Goal: Task Accomplishment & Management: Use online tool/utility

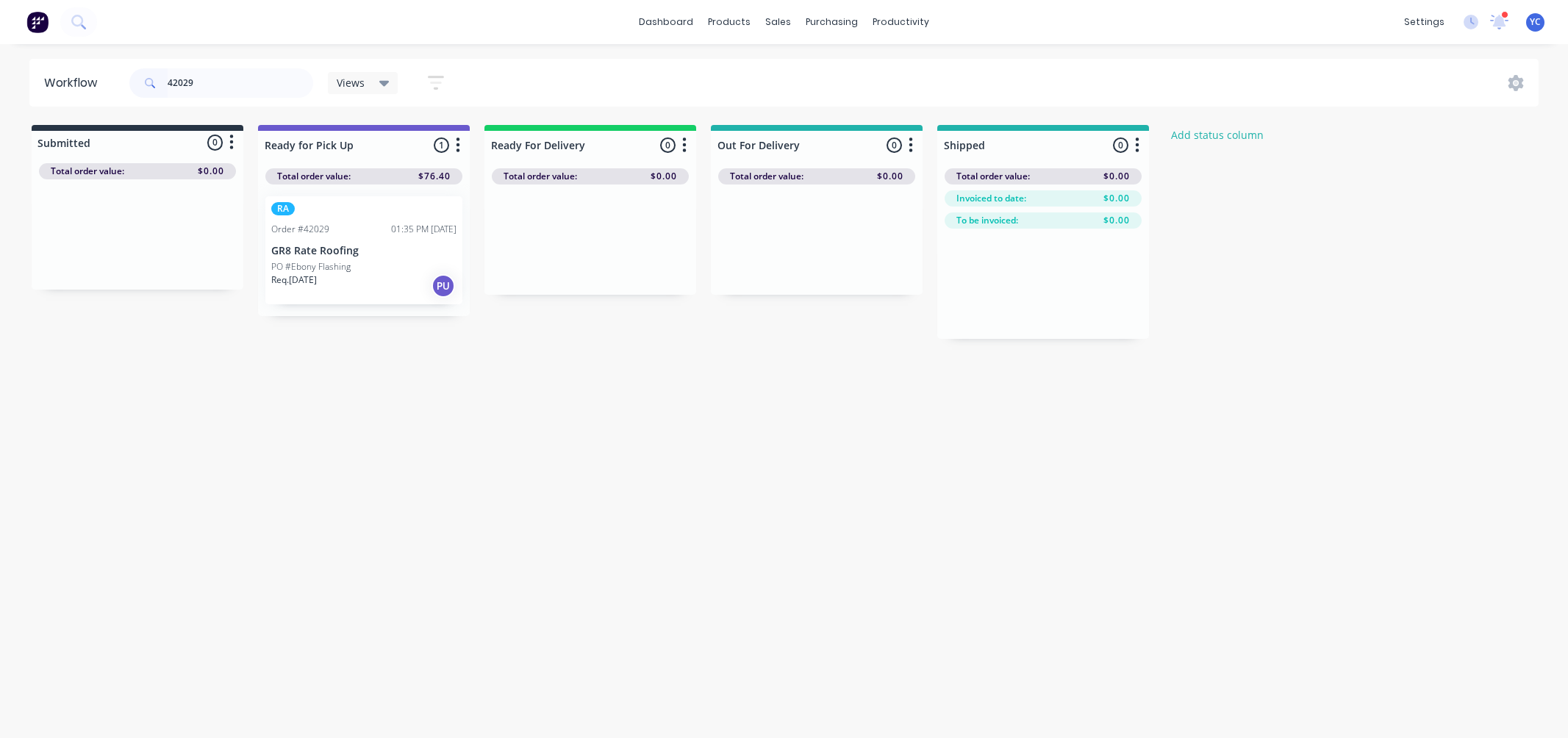
click at [227, 84] on input "42029" at bounding box center [240, 83] width 145 height 29
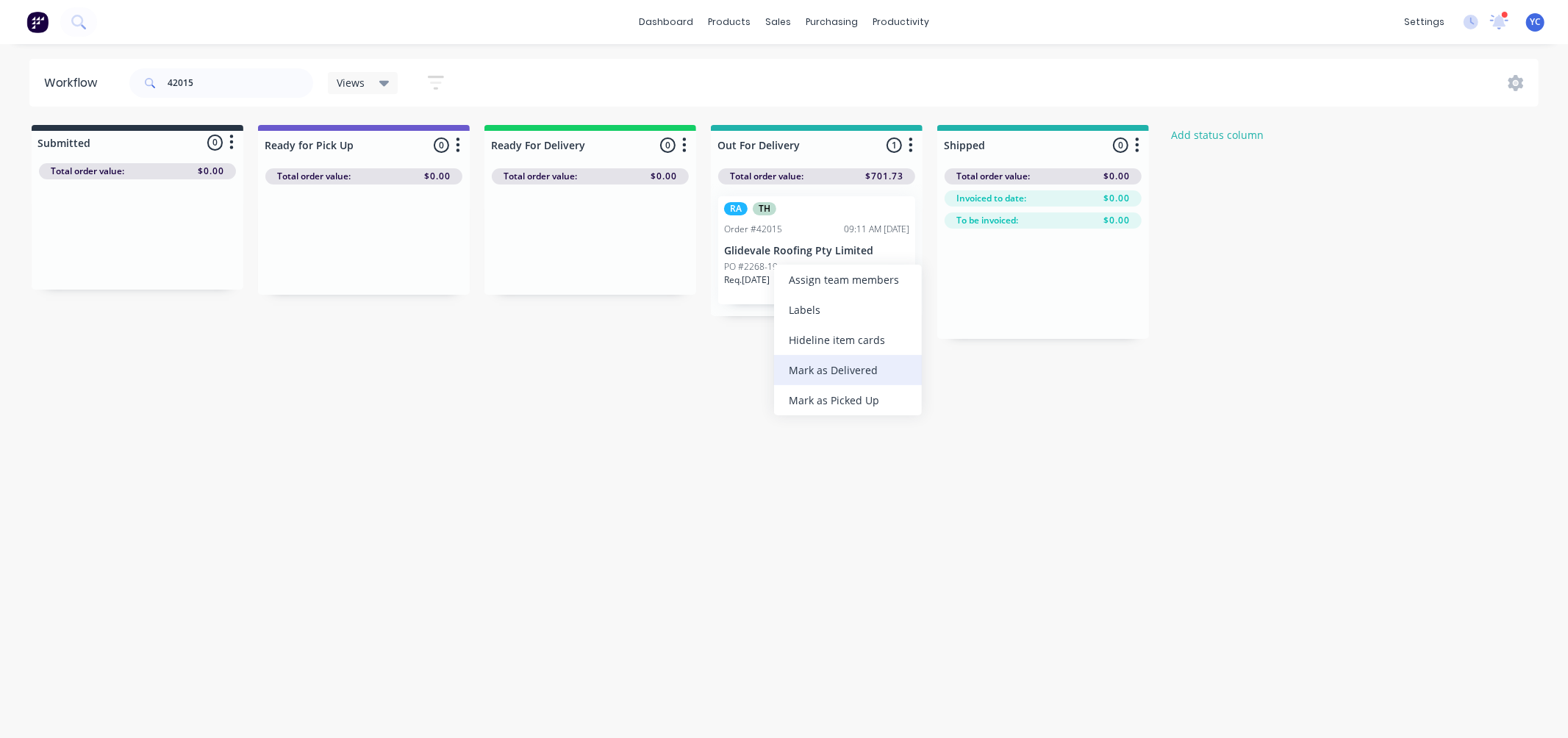
click at [838, 360] on div "Mark as Delivered" at bounding box center [848, 370] width 148 height 30
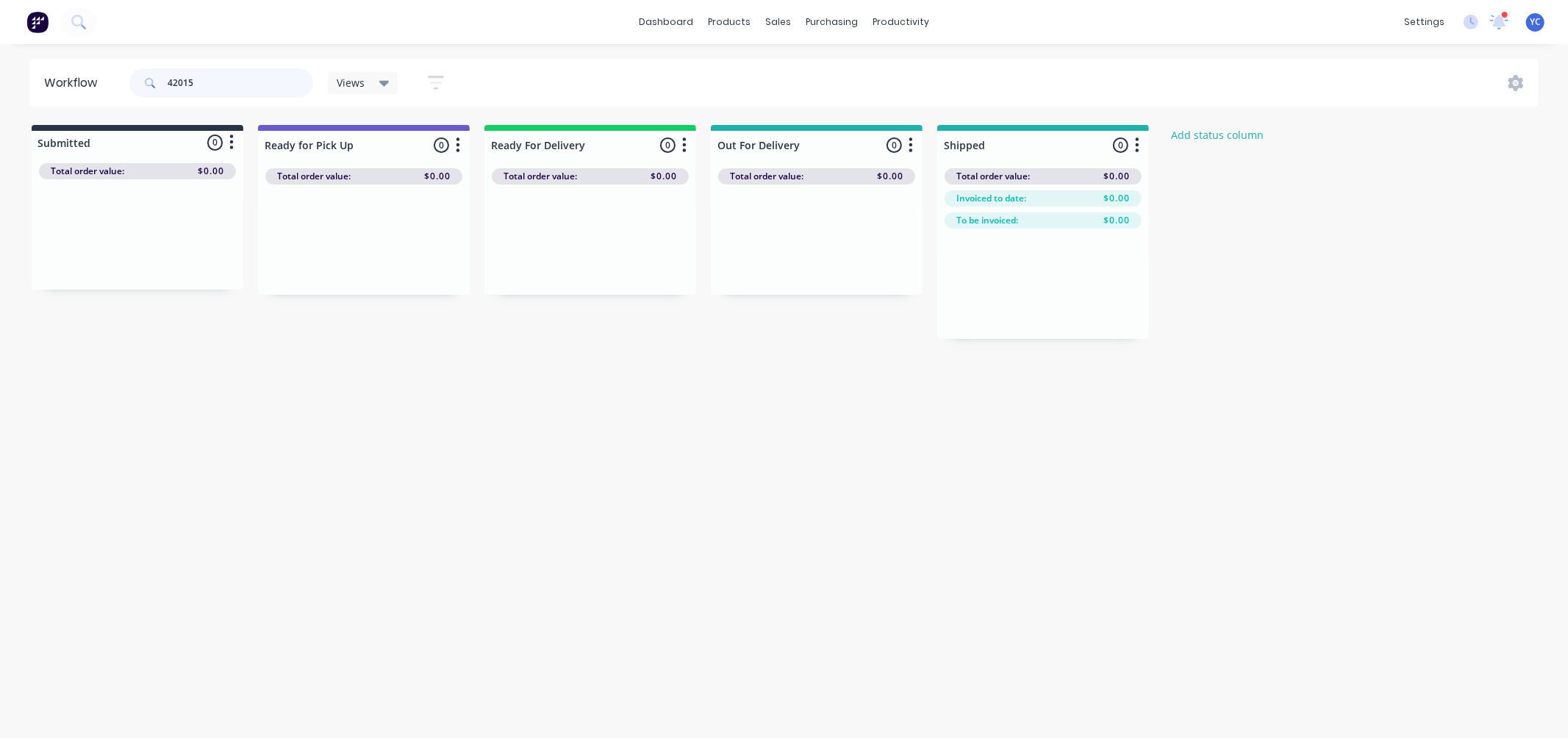
click at [228, 89] on input "42015" at bounding box center [240, 83] width 145 height 29
drag, startPoint x: 593, startPoint y: 248, endPoint x: 1041, endPoint y: 317, distance: 453.3
click at [1041, 317] on div "Submitted 0 Status colour #273444 hex #273444 Save Cancel Summaries Total order…" at bounding box center [788, 242] width 1599 height 235
click at [215, 78] on input "41963" at bounding box center [240, 83] width 145 height 29
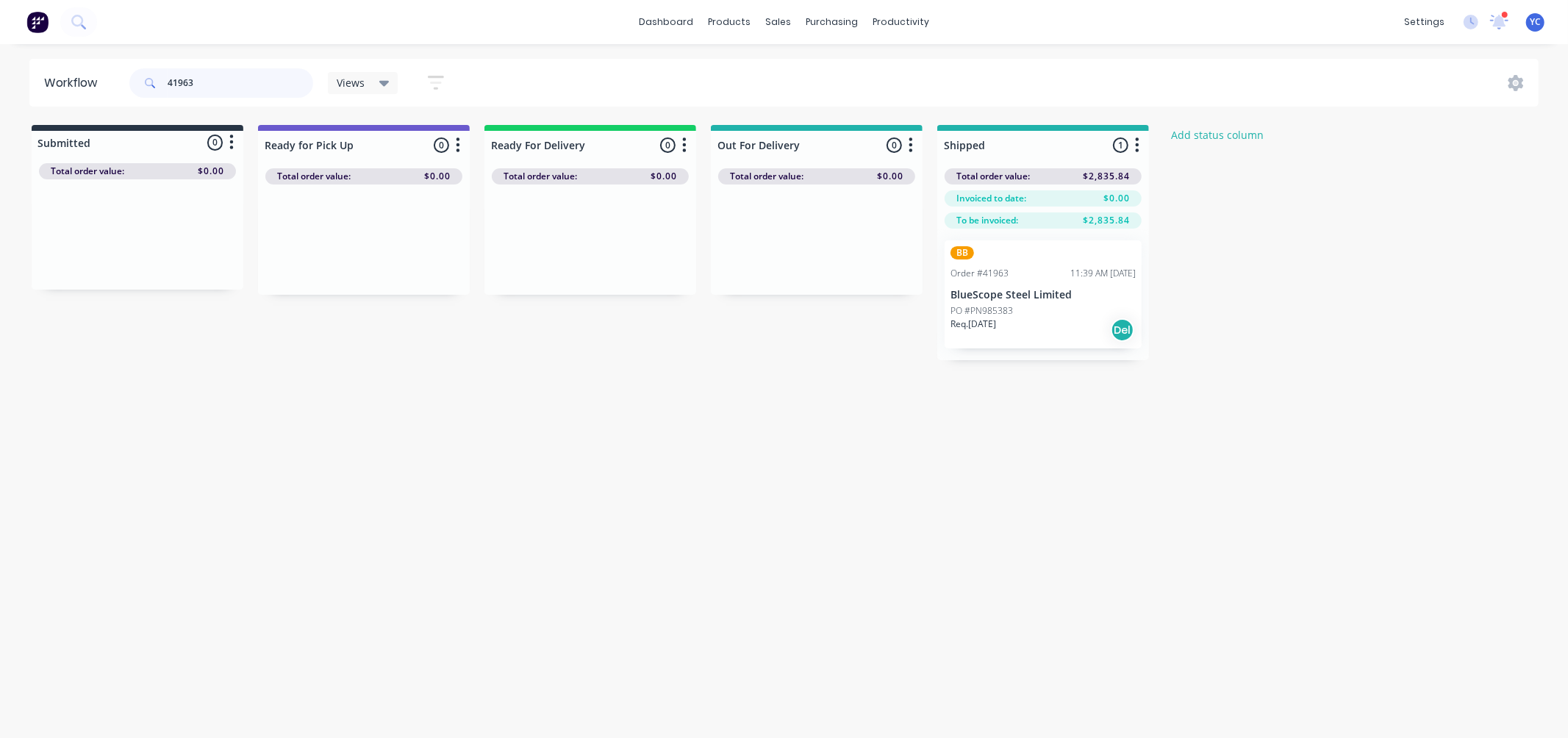
click at [215, 78] on input "41963" at bounding box center [240, 83] width 145 height 29
drag, startPoint x: 530, startPoint y: 265, endPoint x: 989, endPoint y: 316, distance: 461.8
click at [988, 315] on div "Submitted 0 Status colour #273444 hex #273444 Save Cancel Summaries Total order…" at bounding box center [788, 242] width 1599 height 235
click at [301, 89] on input "42008" at bounding box center [240, 83] width 145 height 29
click at [299, 88] on input "42008" at bounding box center [240, 83] width 145 height 29
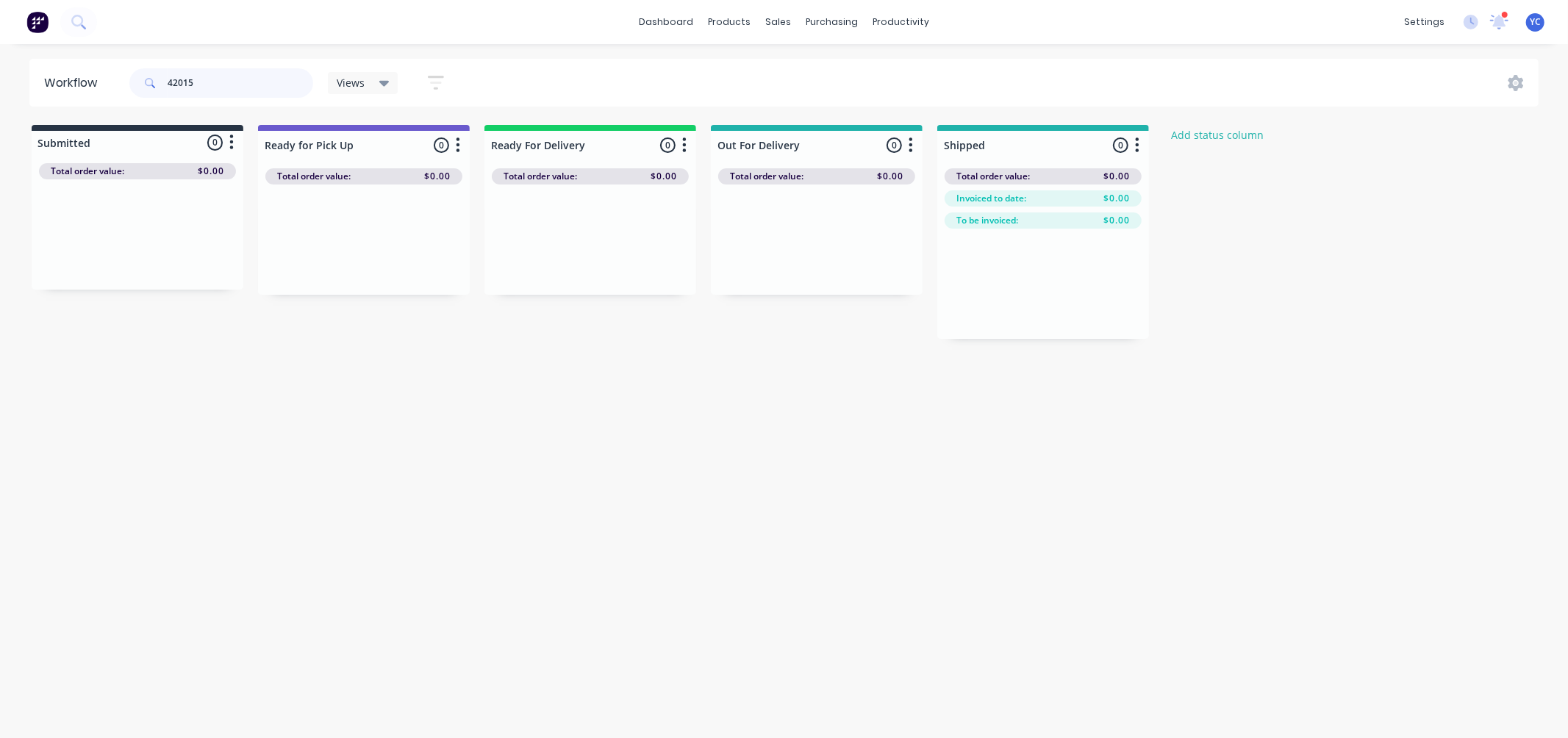
click at [248, 81] on input "42015" at bounding box center [240, 83] width 145 height 29
click at [238, 82] on input "41963" at bounding box center [240, 83] width 145 height 29
click at [242, 82] on input "41963" at bounding box center [240, 83] width 145 height 29
click at [297, 88] on input "4196342008" at bounding box center [240, 83] width 145 height 29
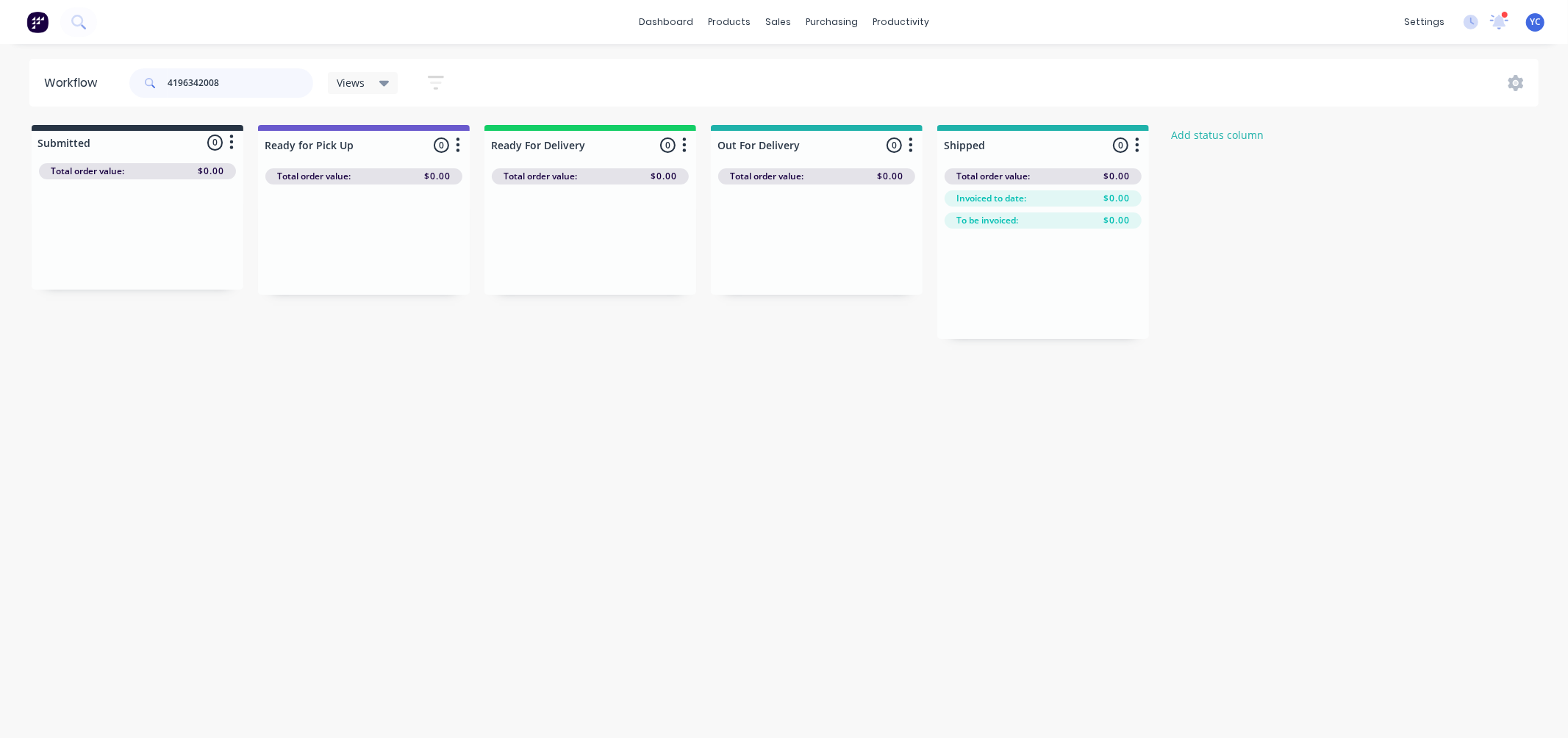
click at [297, 88] on input "4196342008" at bounding box center [240, 83] width 145 height 29
click at [210, 75] on input "42008" at bounding box center [240, 83] width 145 height 29
type input "42036"
drag, startPoint x: 144, startPoint y: 262, endPoint x: 371, endPoint y: 276, distance: 227.4
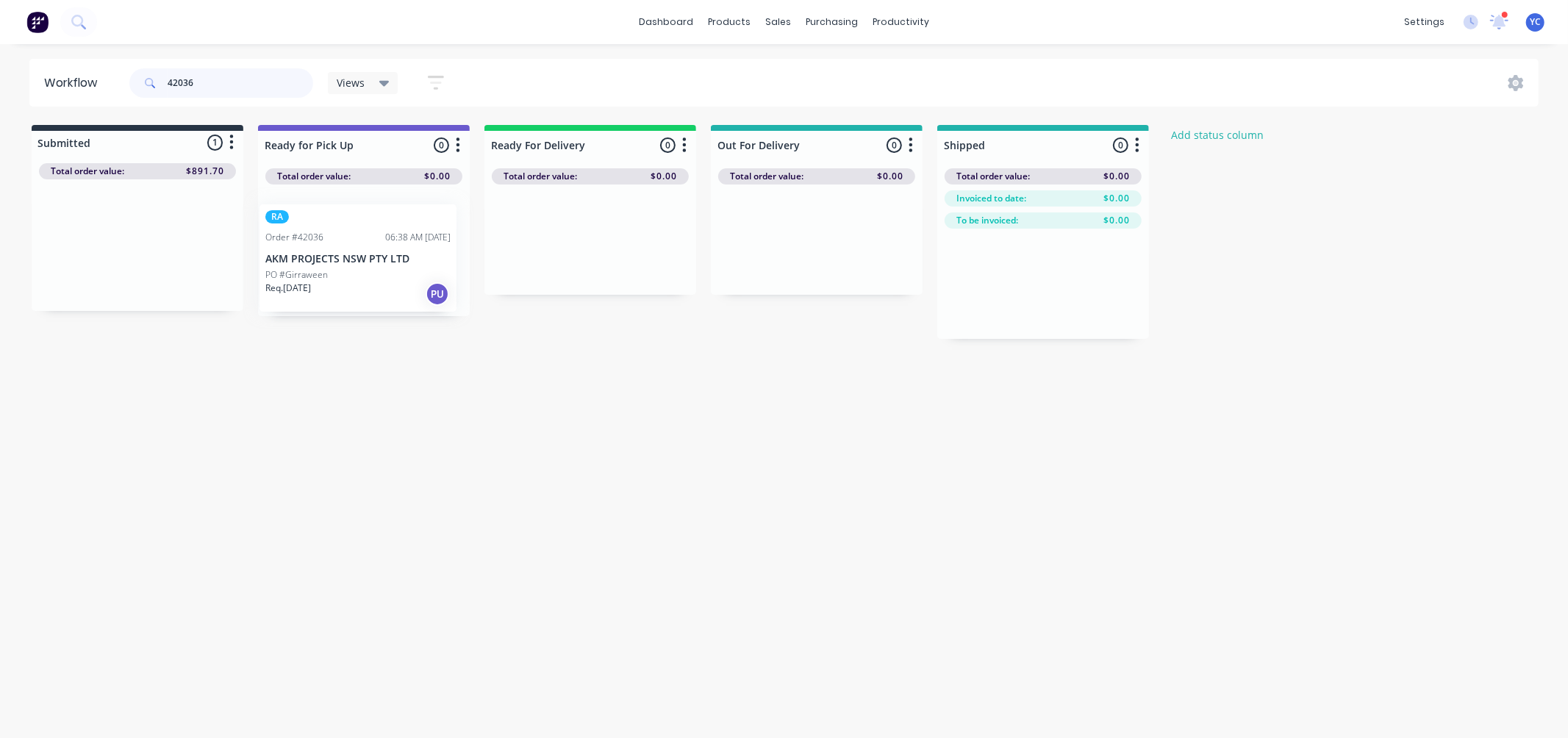
click at [371, 276] on div "Submitted 1 Status colour #273444 hex #273444 Save Cancel Summaries Total order…" at bounding box center [788, 232] width 1599 height 214
click at [265, 99] on div "42036" at bounding box center [221, 83] width 183 height 44
click at [246, 83] on input "42036" at bounding box center [240, 83] width 145 height 29
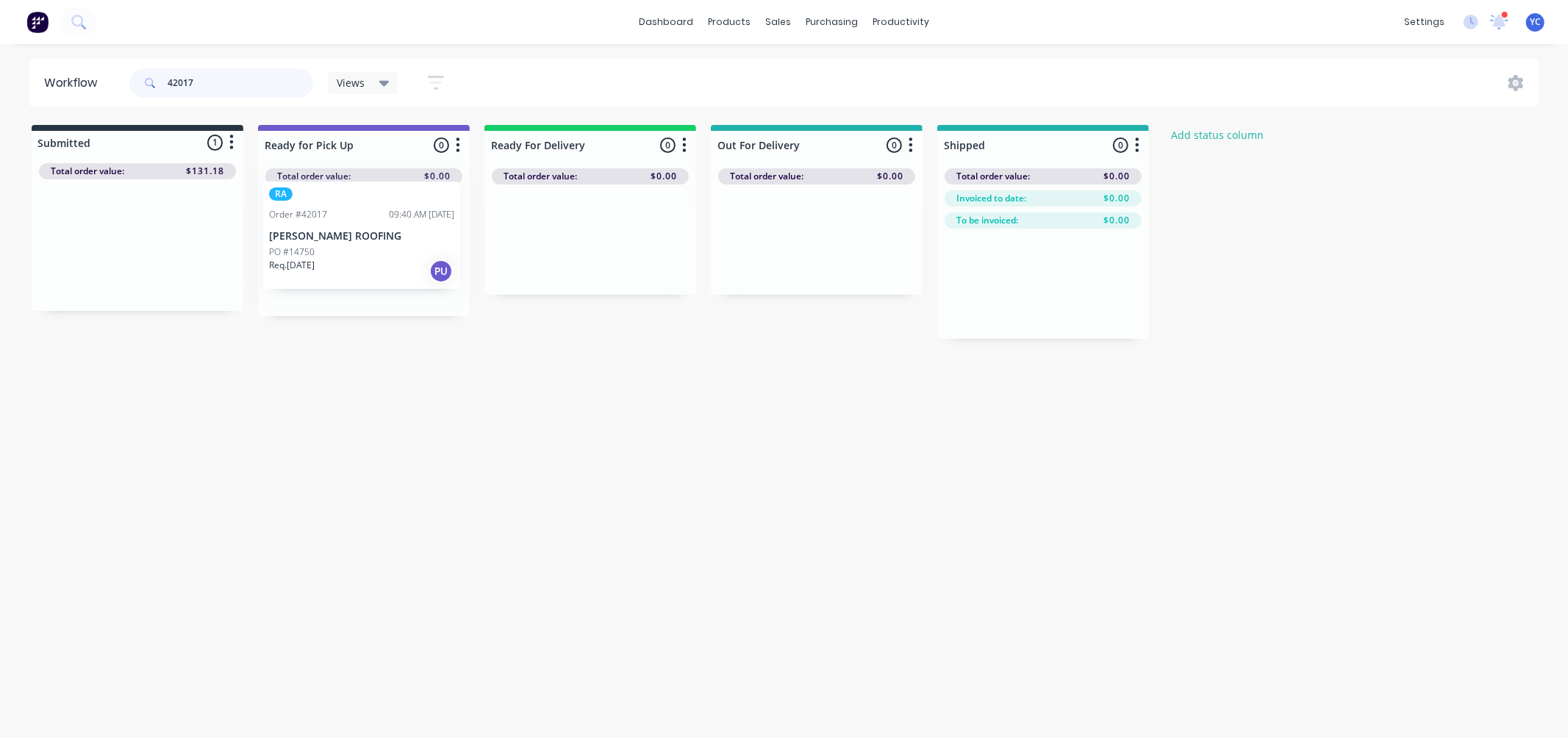
drag, startPoint x: 106, startPoint y: 269, endPoint x: 335, endPoint y: 260, distance: 229.2
click at [335, 260] on div "Submitted 1 Status colour #273444 hex #273444 Save Cancel Summaries Total order…" at bounding box center [788, 232] width 1599 height 214
click at [242, 89] on input "42017" at bounding box center [240, 83] width 145 height 29
drag, startPoint x: 116, startPoint y: 255, endPoint x: 333, endPoint y: 252, distance: 217.0
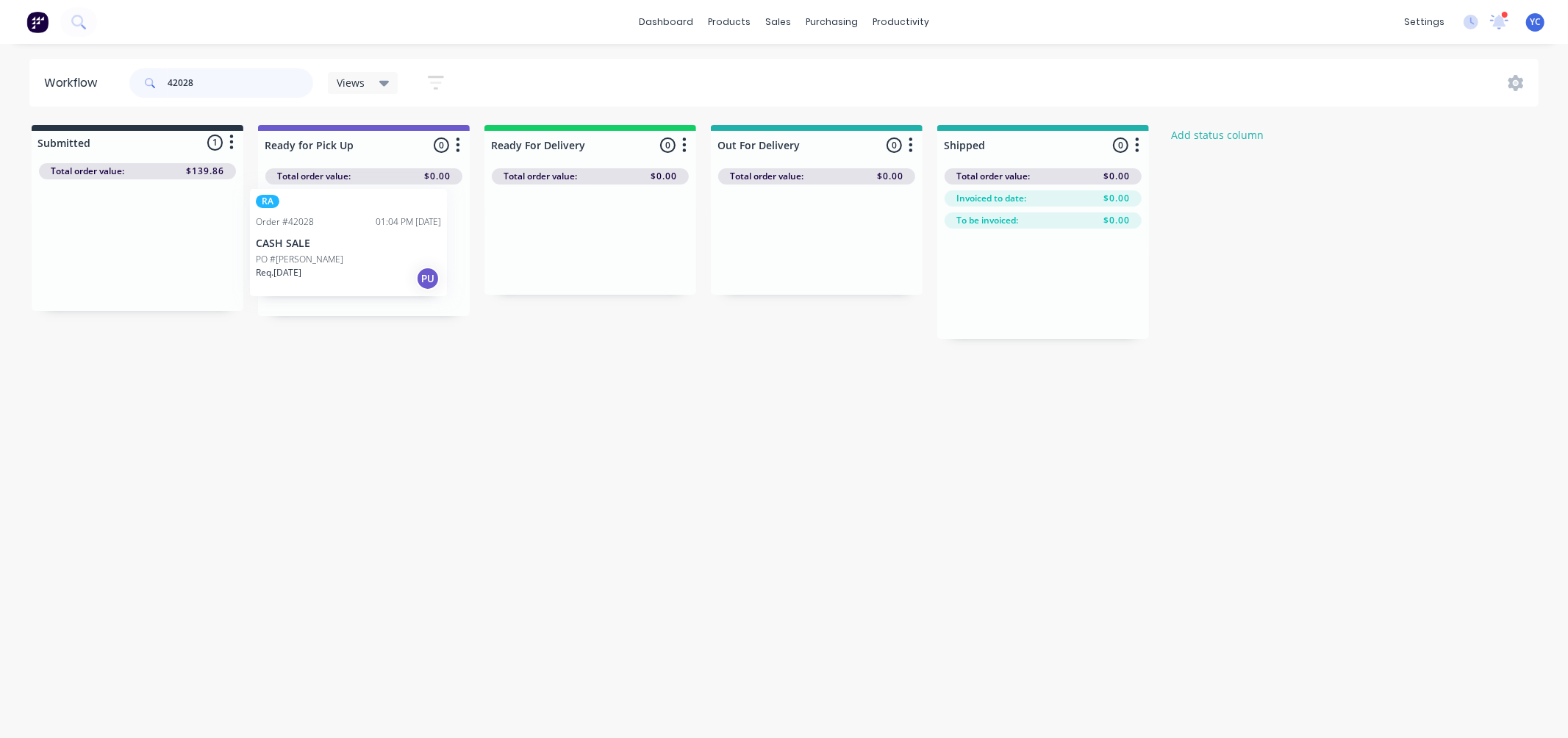
click at [333, 253] on div "Submitted 1 Status colour #273444 hex #273444 Save Cancel Summaries Total order…" at bounding box center [788, 232] width 1599 height 214
type input "4"
drag, startPoint x: 92, startPoint y: 262, endPoint x: 552, endPoint y: 267, distance: 460.0
click at [552, 267] on div "Submitted 1 Status colour #273444 hex #273444 Save Cancel Summaries Total order…" at bounding box center [788, 232] width 1599 height 214
type input "4"
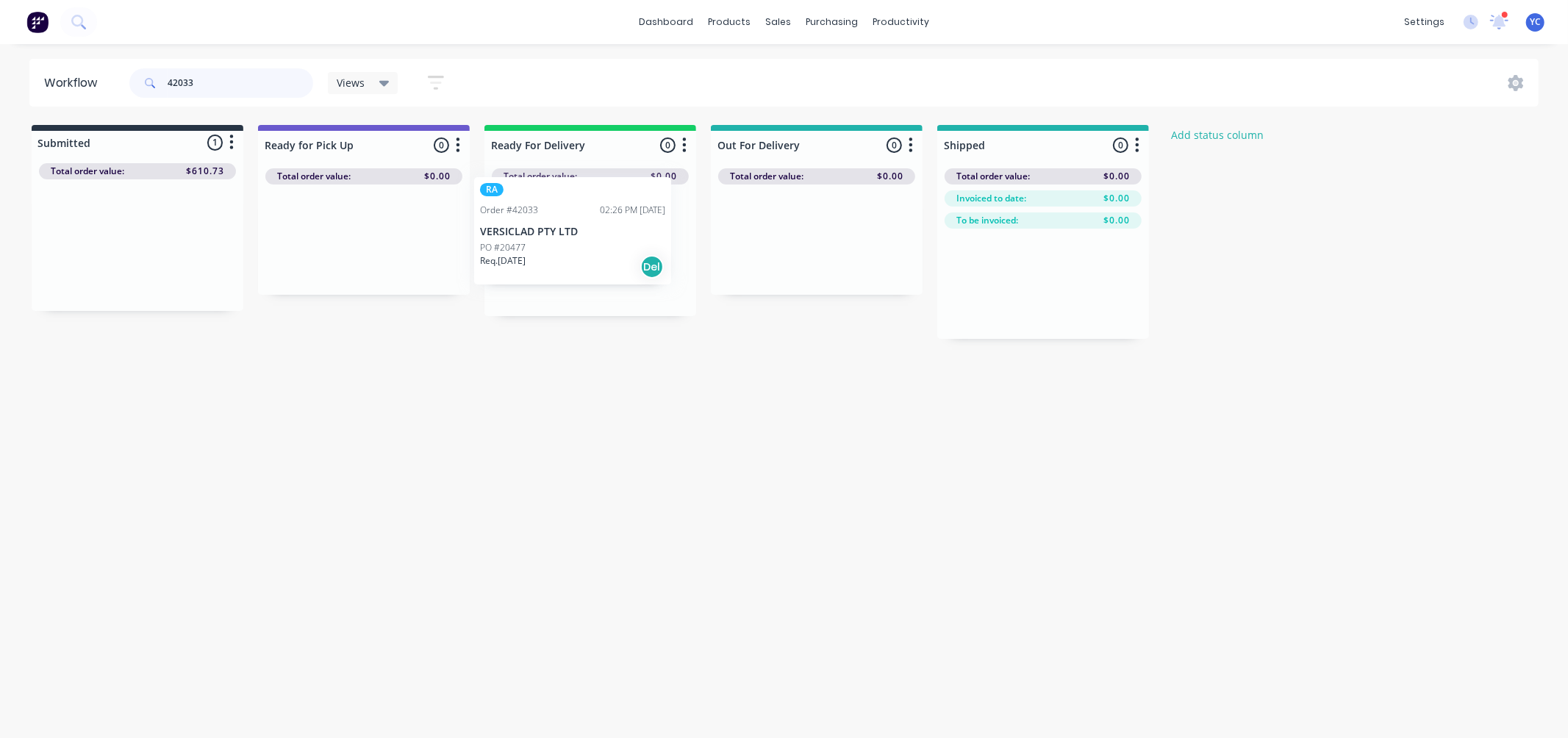
drag, startPoint x: 127, startPoint y: 260, endPoint x: 577, endPoint y: 260, distance: 450.0
click at [577, 260] on div "Submitted 1 Status colour #273444 hex #273444 Save Cancel Summaries Total order…" at bounding box center [788, 232] width 1599 height 214
type input "4"
type input "42009"
drag, startPoint x: 107, startPoint y: 250, endPoint x: 563, endPoint y: 236, distance: 456.2
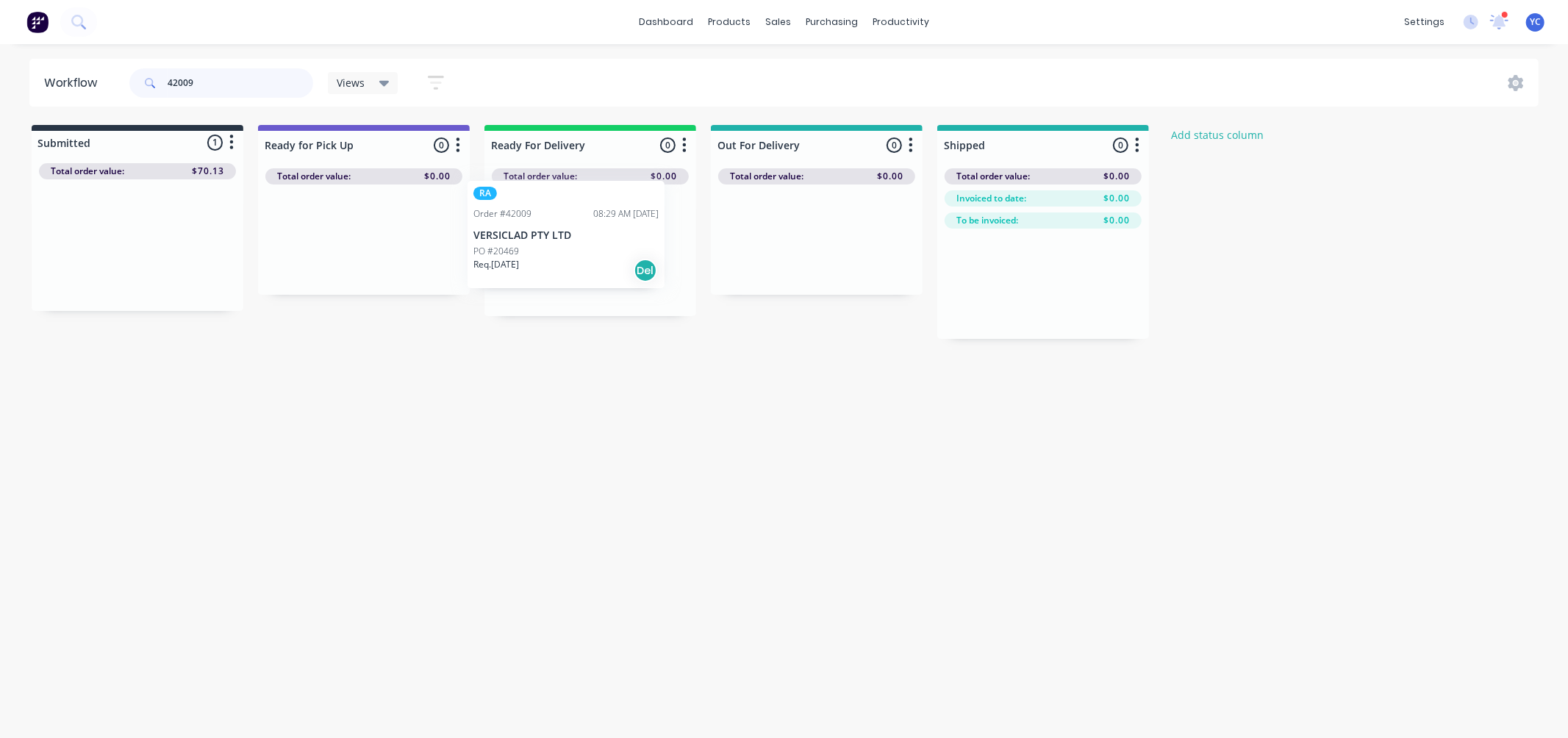
click at [563, 236] on div "Submitted 1 Status colour #273444 hex #273444 Save Cancel Summaries Total order…" at bounding box center [788, 232] width 1599 height 214
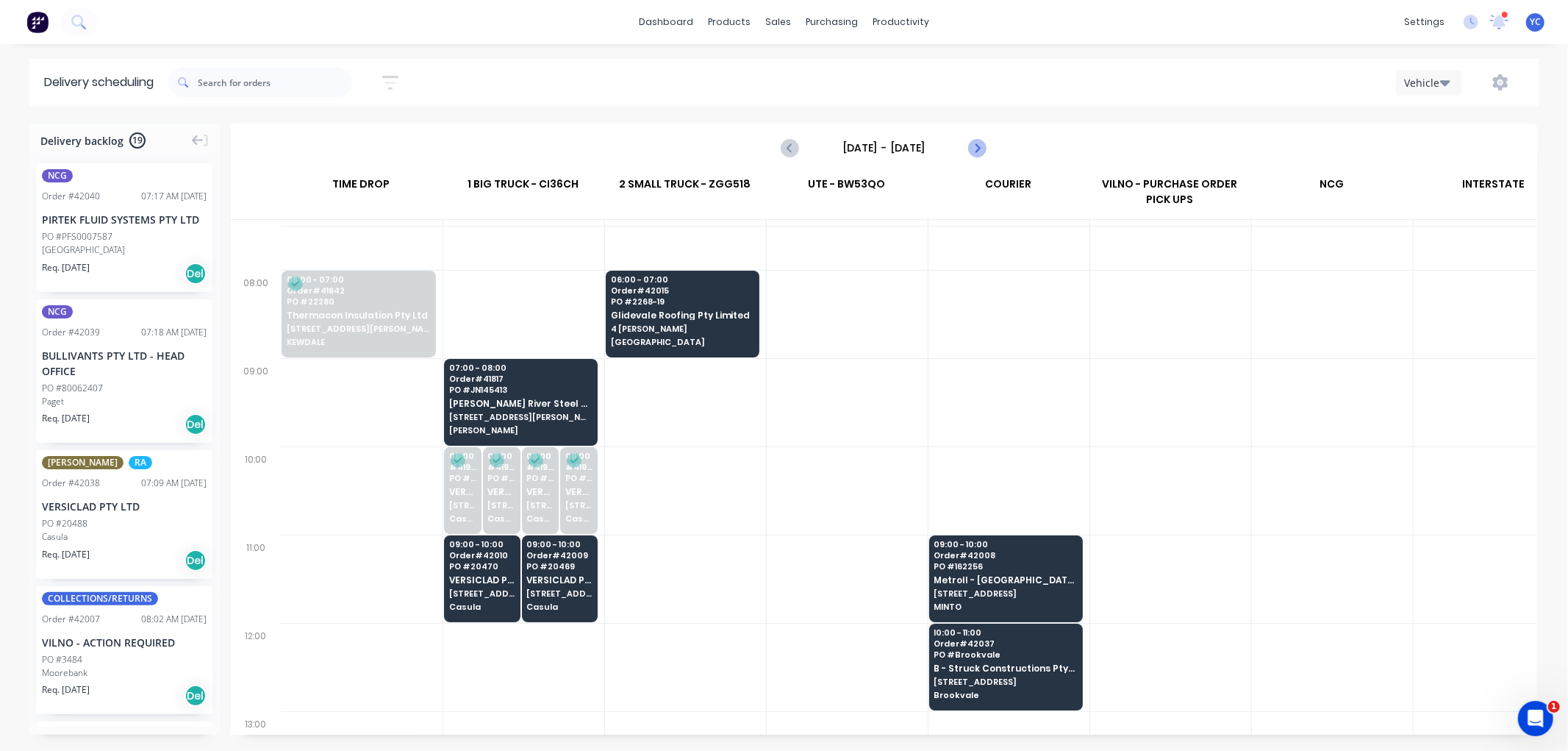
scroll to position [163, 1]
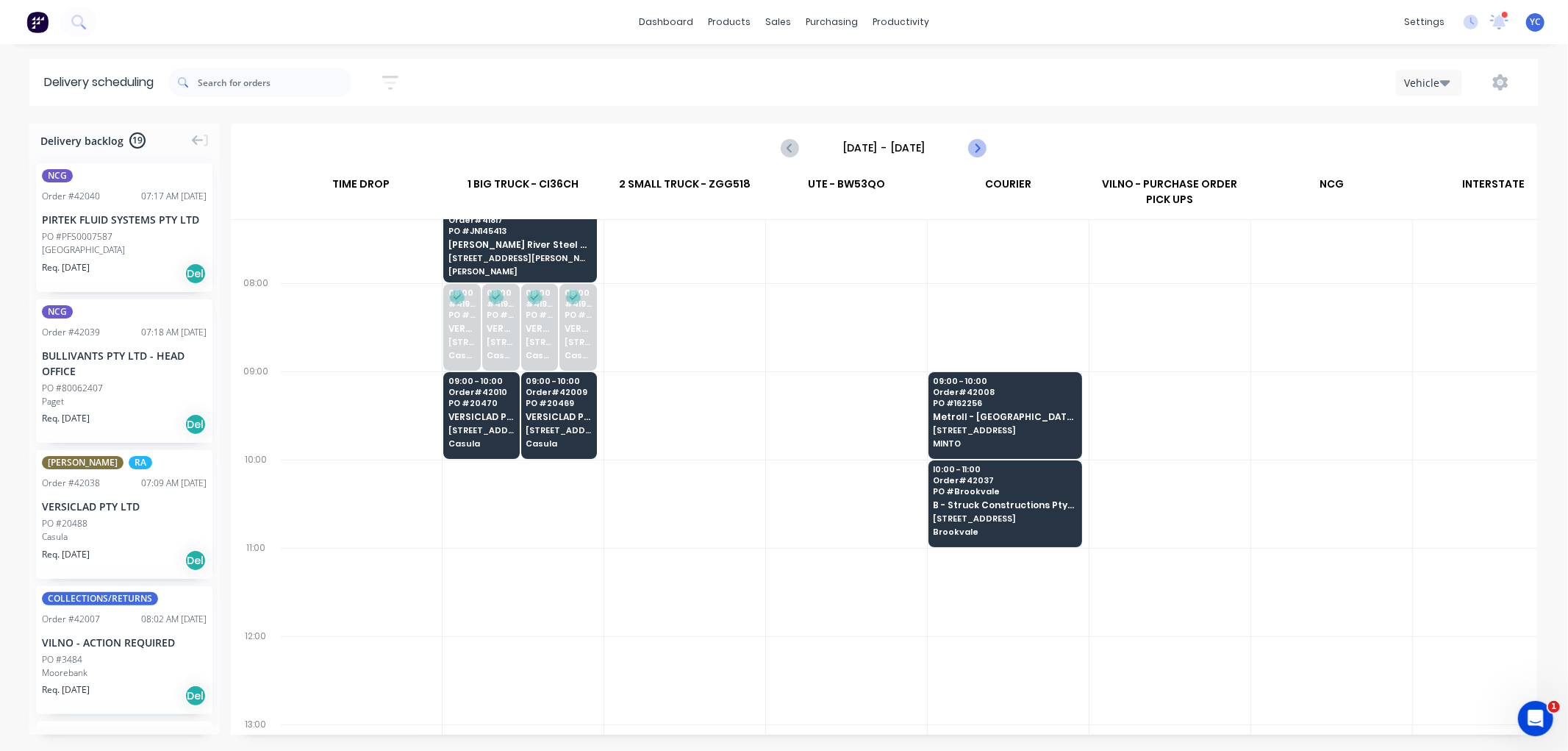
click at [981, 150] on icon "Next page" at bounding box center [977, 148] width 18 height 18
type input "[DATE] - [DATE]"
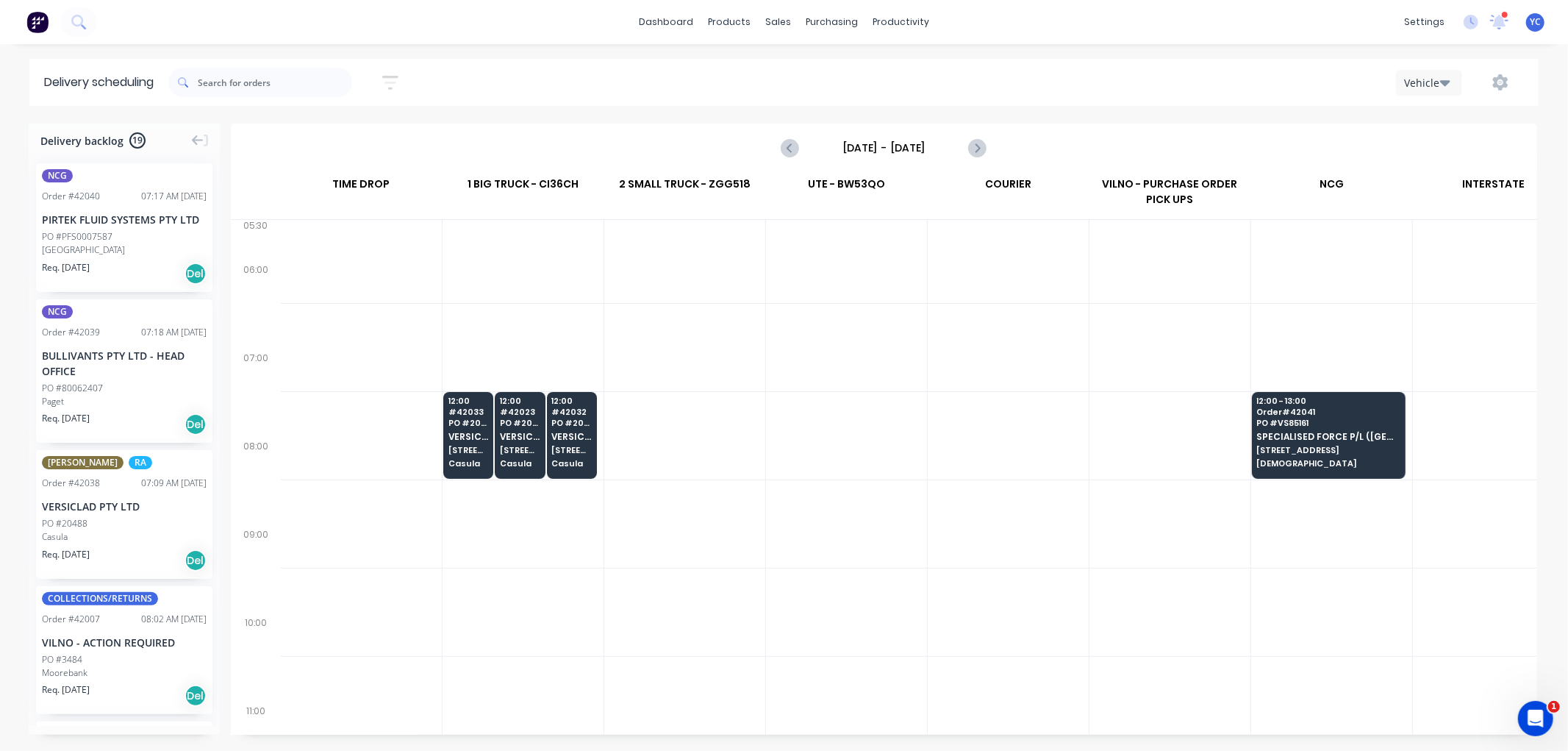
scroll to position [0, 1]
